Goal: Check status: Check status

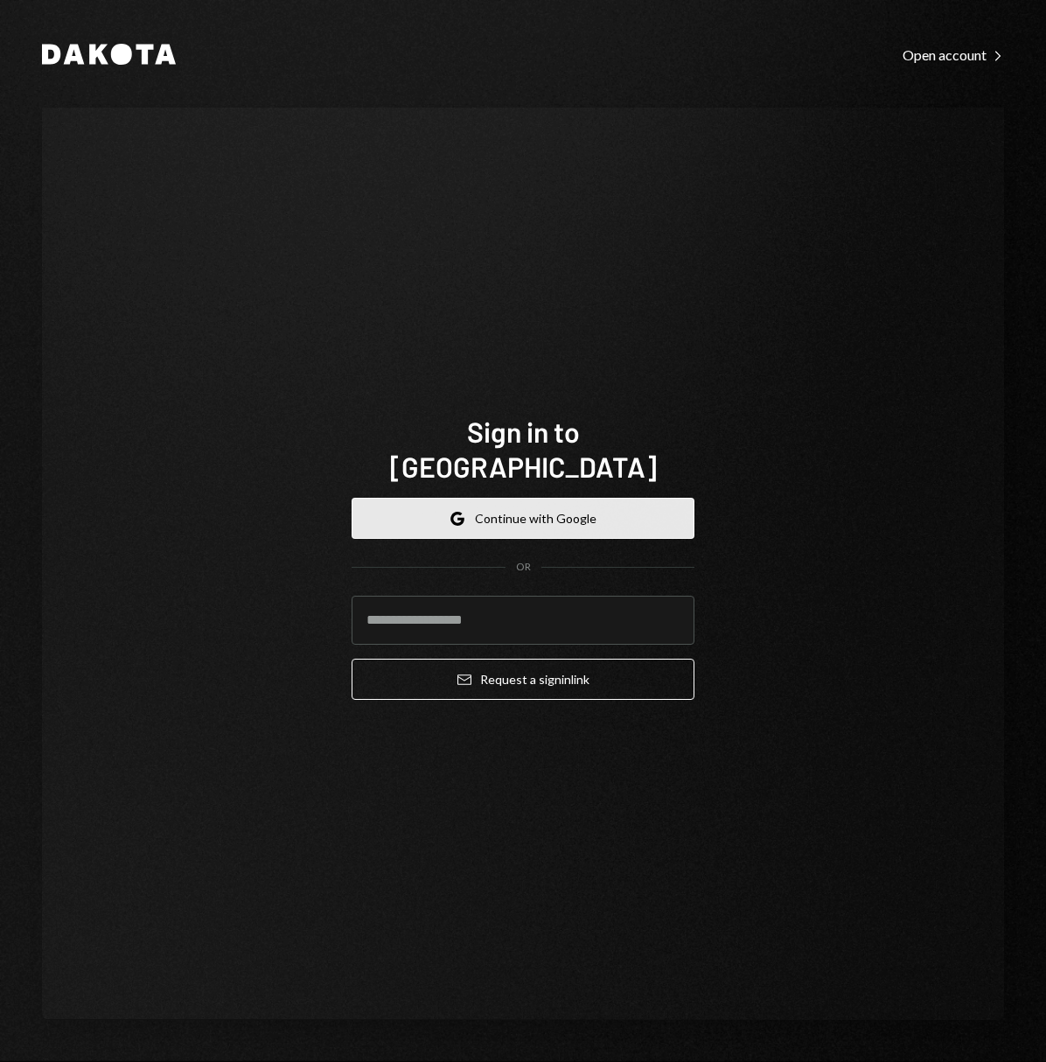
click at [614, 514] on button "Google Continue with Google" at bounding box center [523, 518] width 343 height 41
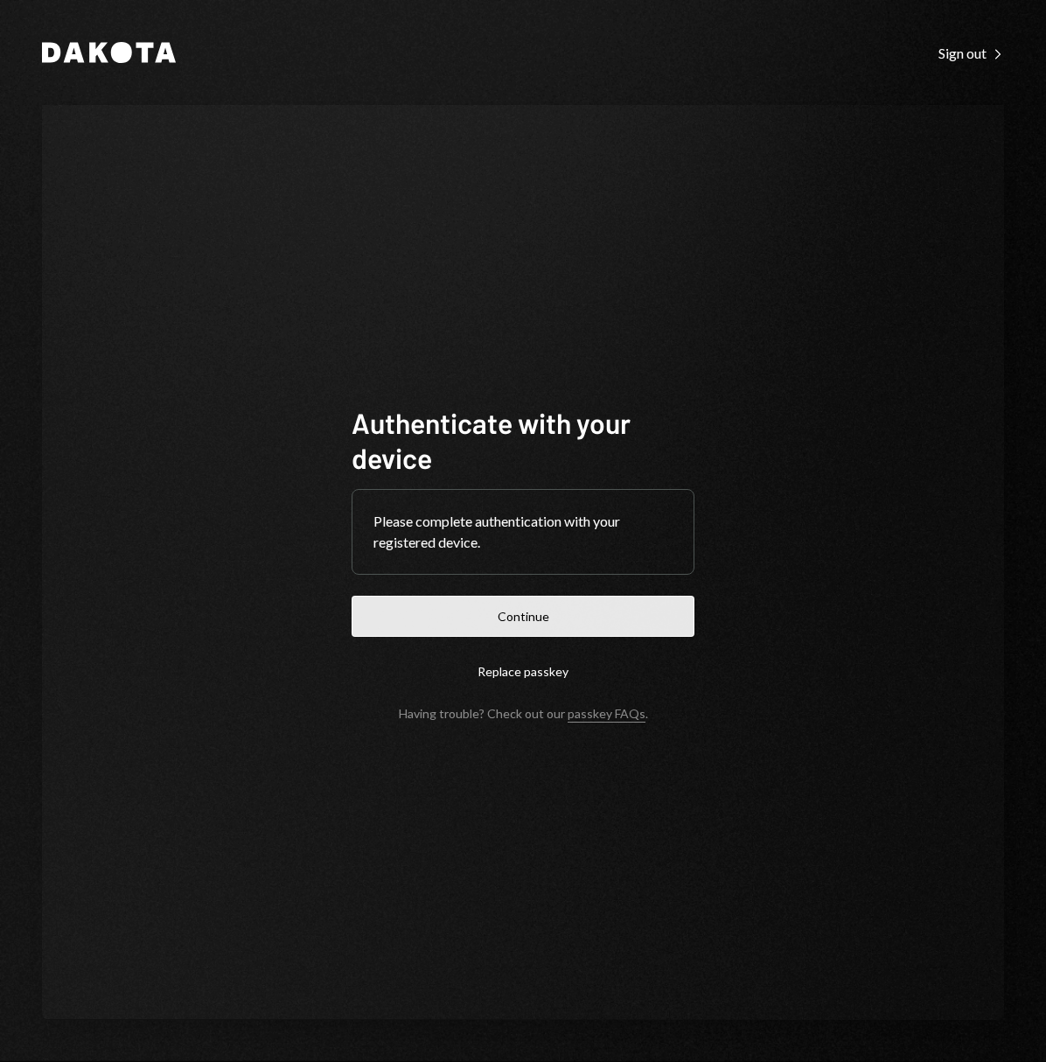
click at [508, 610] on button "Continue" at bounding box center [523, 616] width 343 height 41
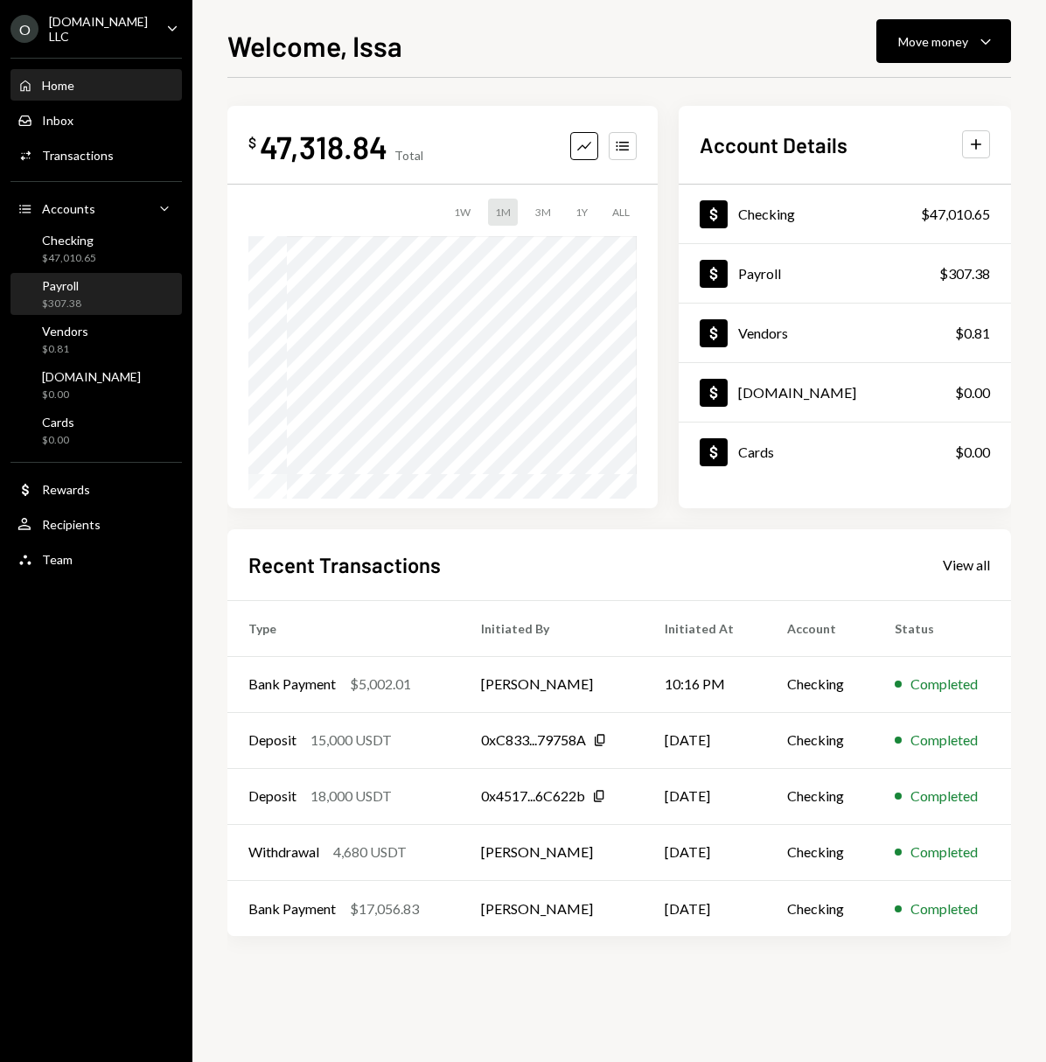
click at [110, 280] on div "Payroll $307.38" at bounding box center [95, 294] width 157 height 33
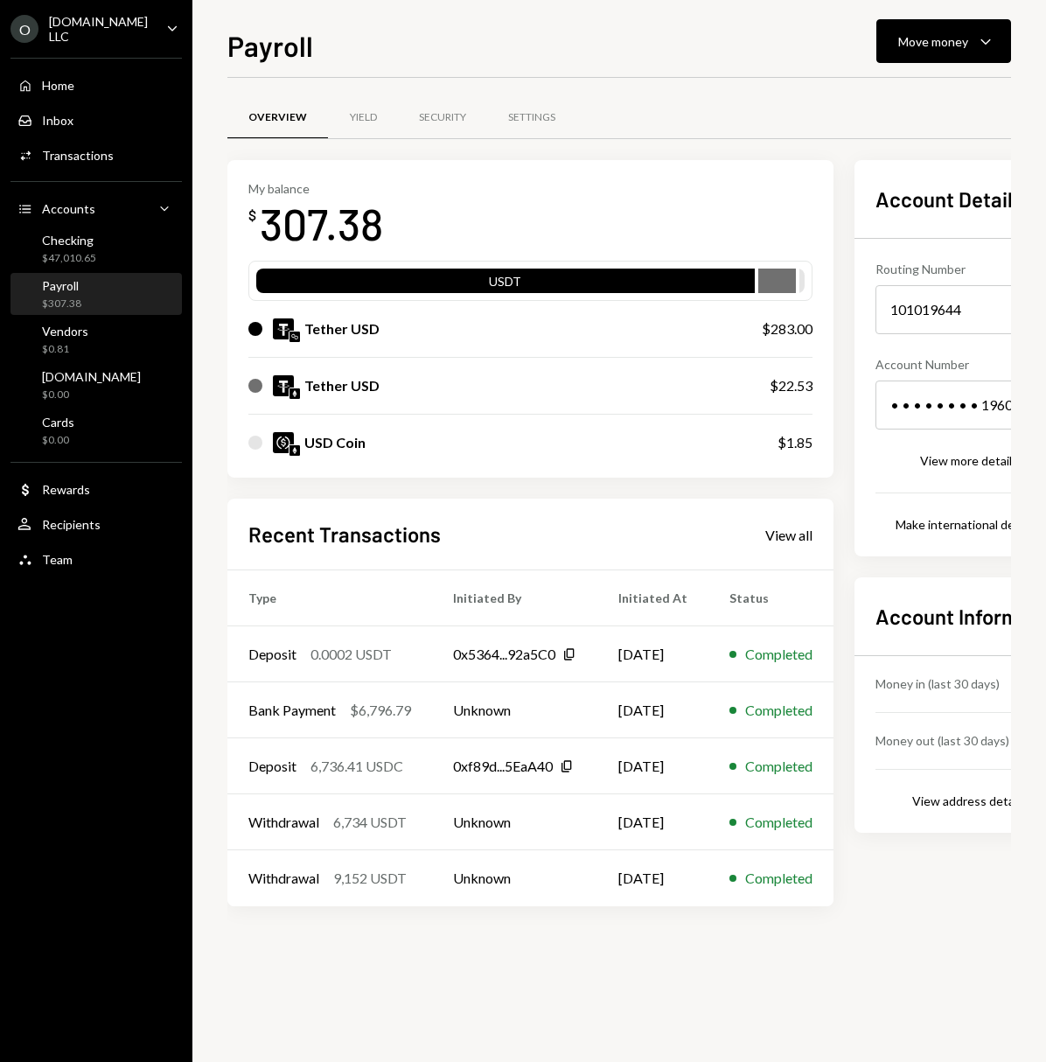
click at [792, 516] on div "Recent Transactions View all Type Initiated By Initiated At Status Deposit 0.00…" at bounding box center [530, 701] width 606 height 407
click at [795, 532] on div "View all" at bounding box center [788, 534] width 47 height 17
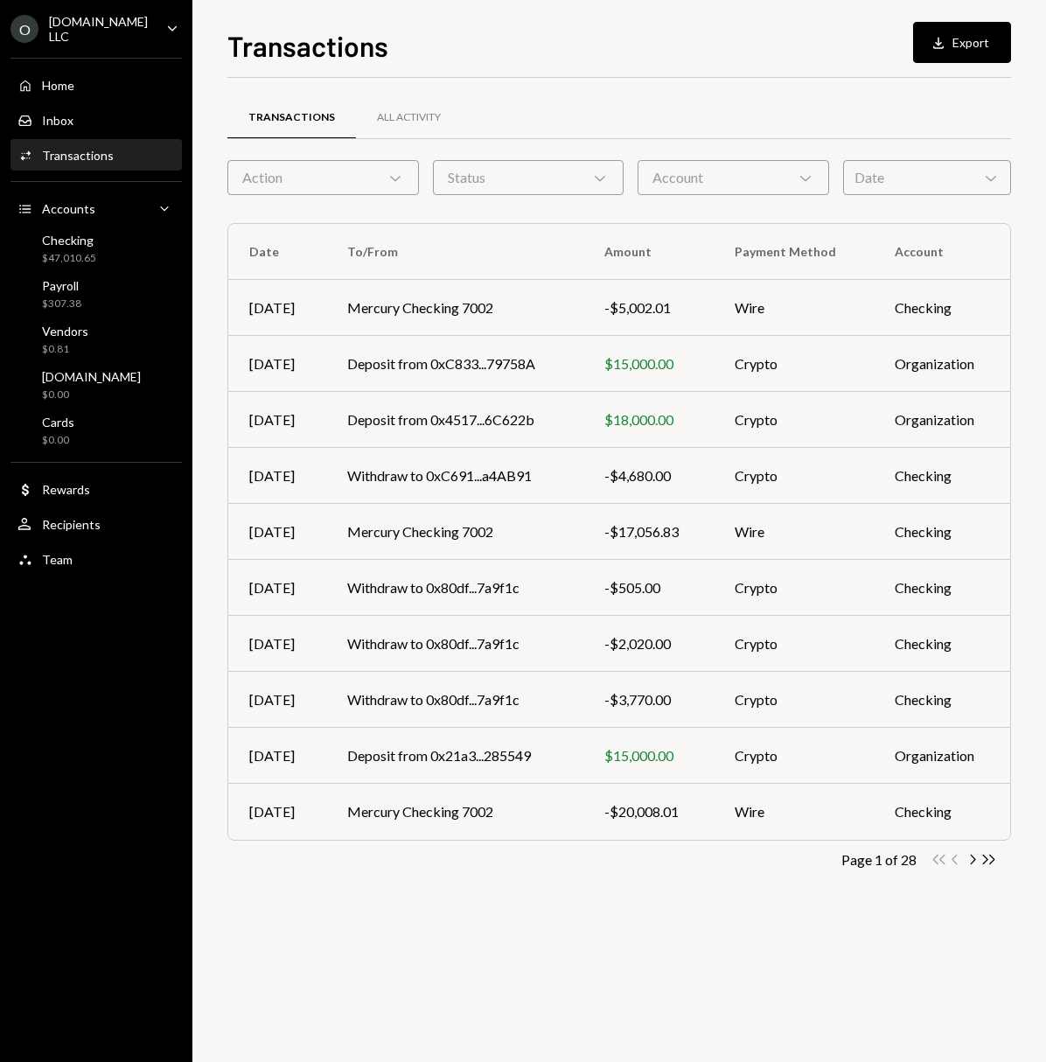
click at [986, 864] on icon "Double Arrow Right" at bounding box center [988, 859] width 17 height 17
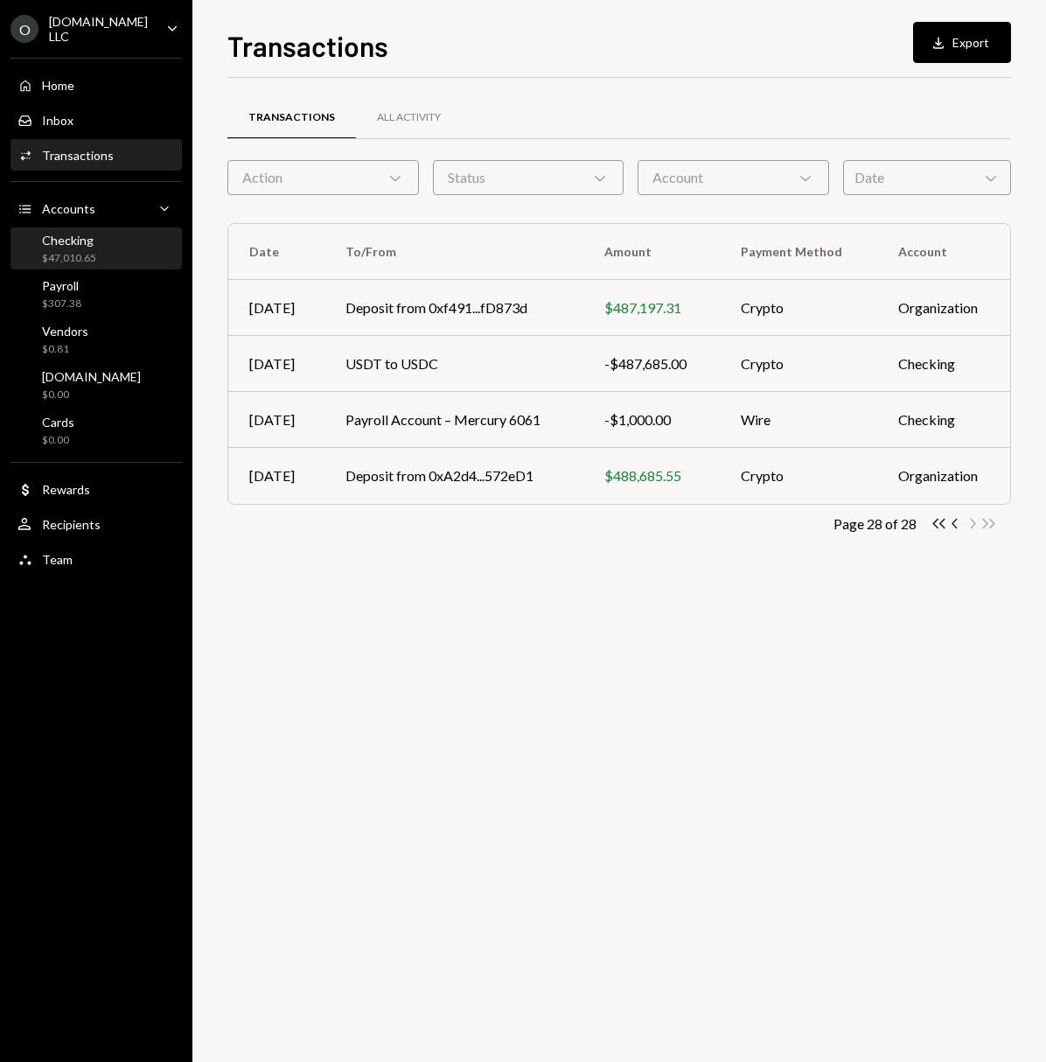
click at [79, 259] on div "$47,010.65" at bounding box center [69, 258] width 54 height 15
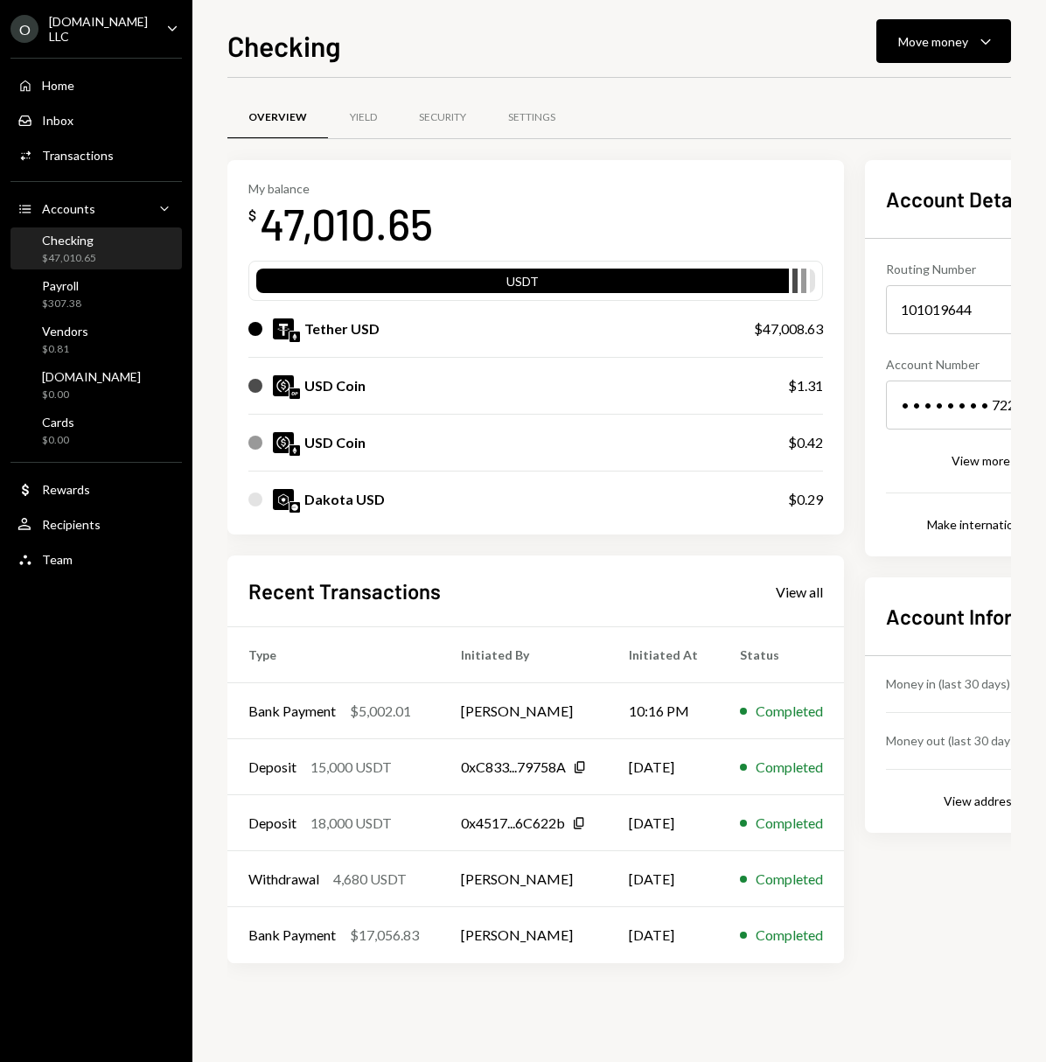
click at [823, 582] on link "View all" at bounding box center [799, 591] width 47 height 19
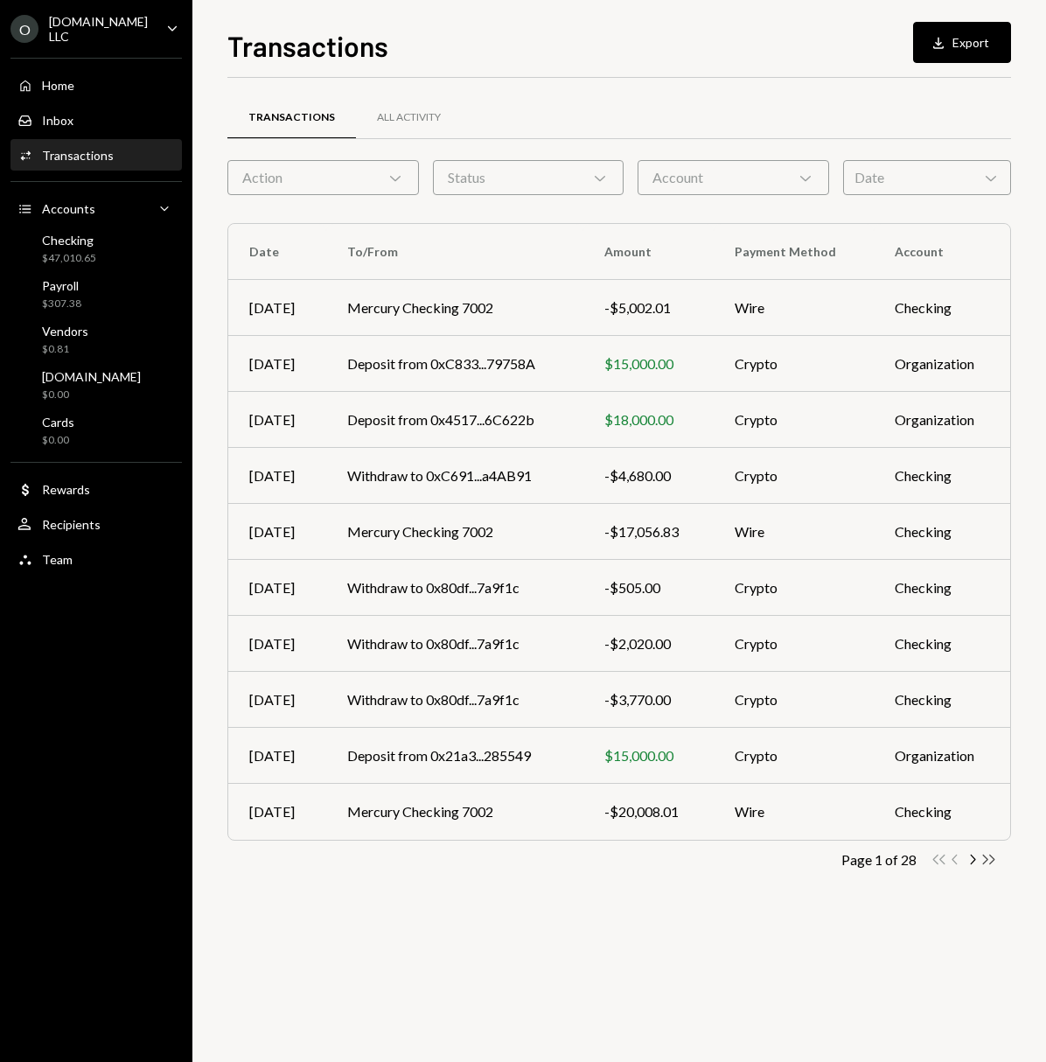
click at [990, 855] on icon "button" at bounding box center [989, 859] width 12 height 10
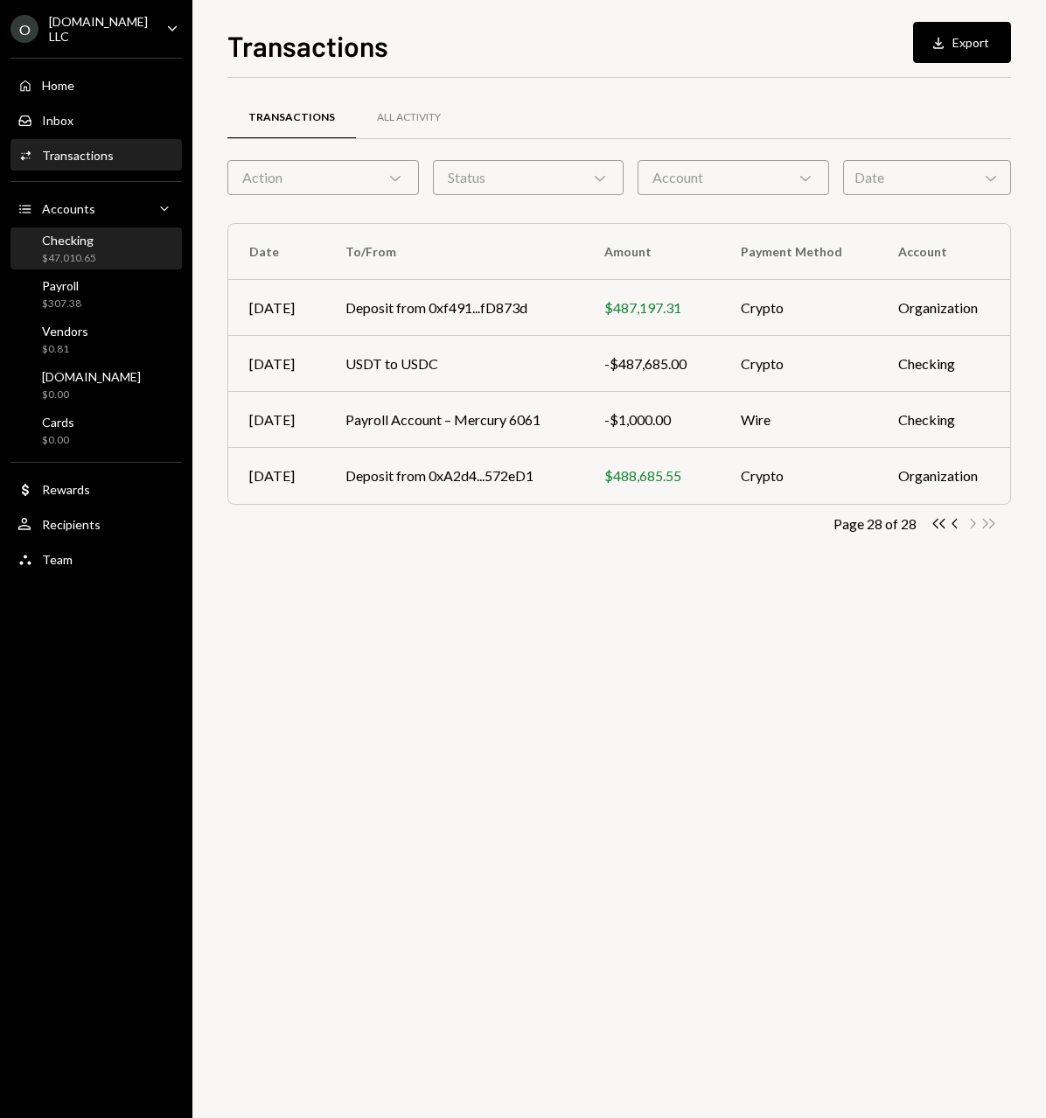
click at [88, 253] on div "$47,010.65" at bounding box center [69, 258] width 54 height 15
